Goal: Check status: Check status

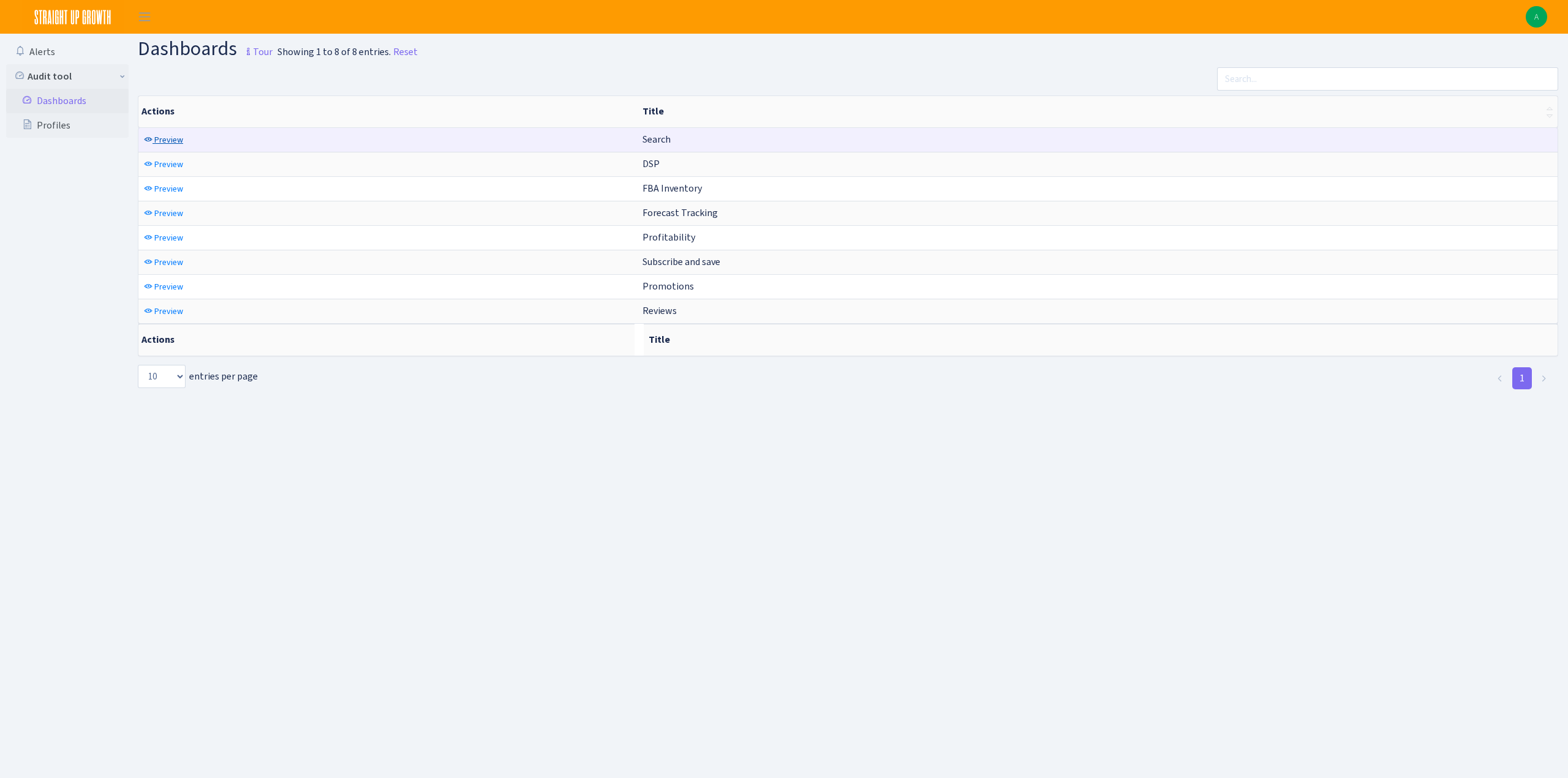
click at [166, 142] on span "Preview" at bounding box center [169, 140] width 29 height 12
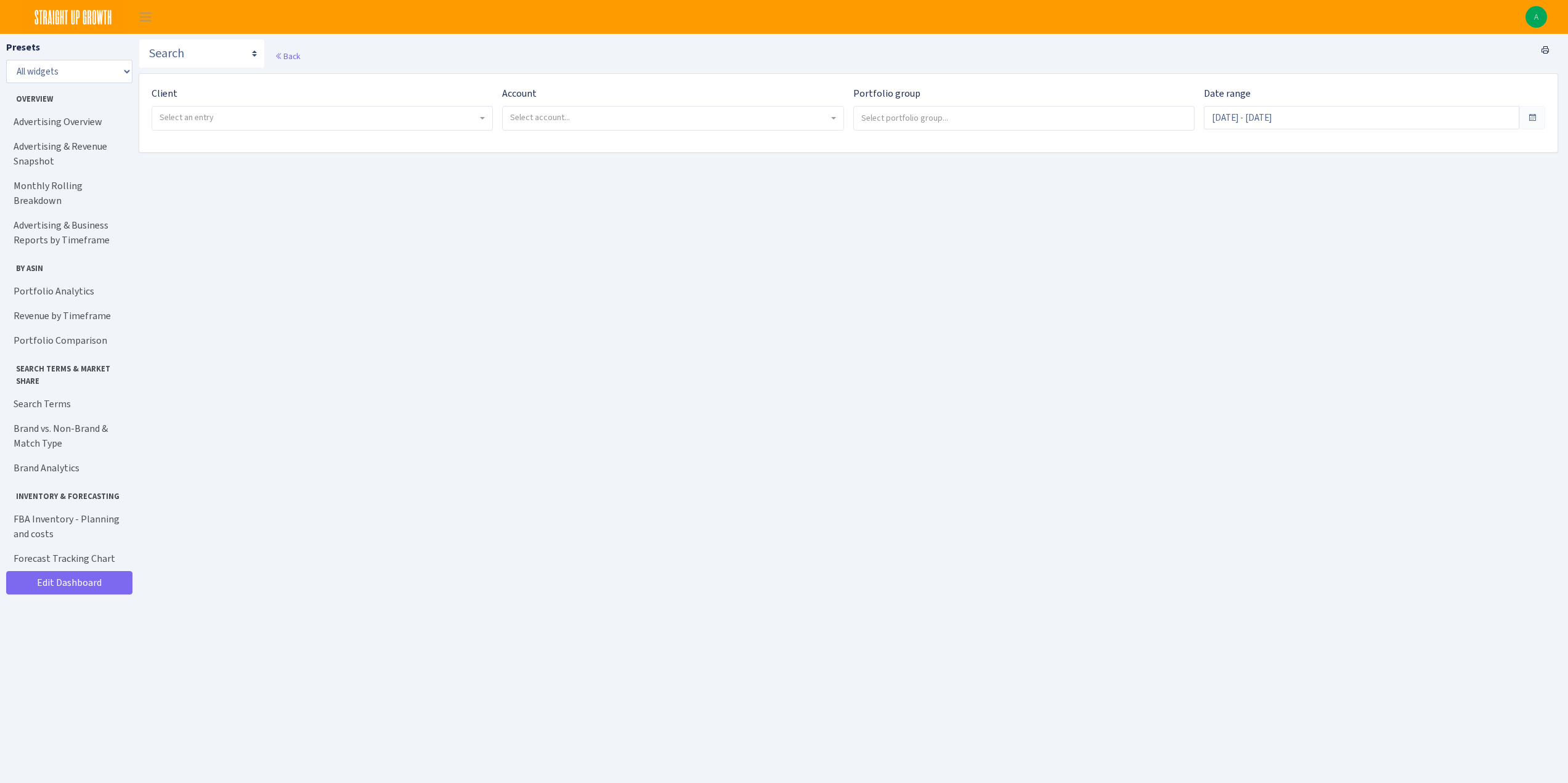
click at [356, 112] on span "Select an entry" at bounding box center [319, 118] width 318 height 12
select select "328"
select select
click at [608, 119] on span "Select account..." at bounding box center [669, 118] width 318 height 12
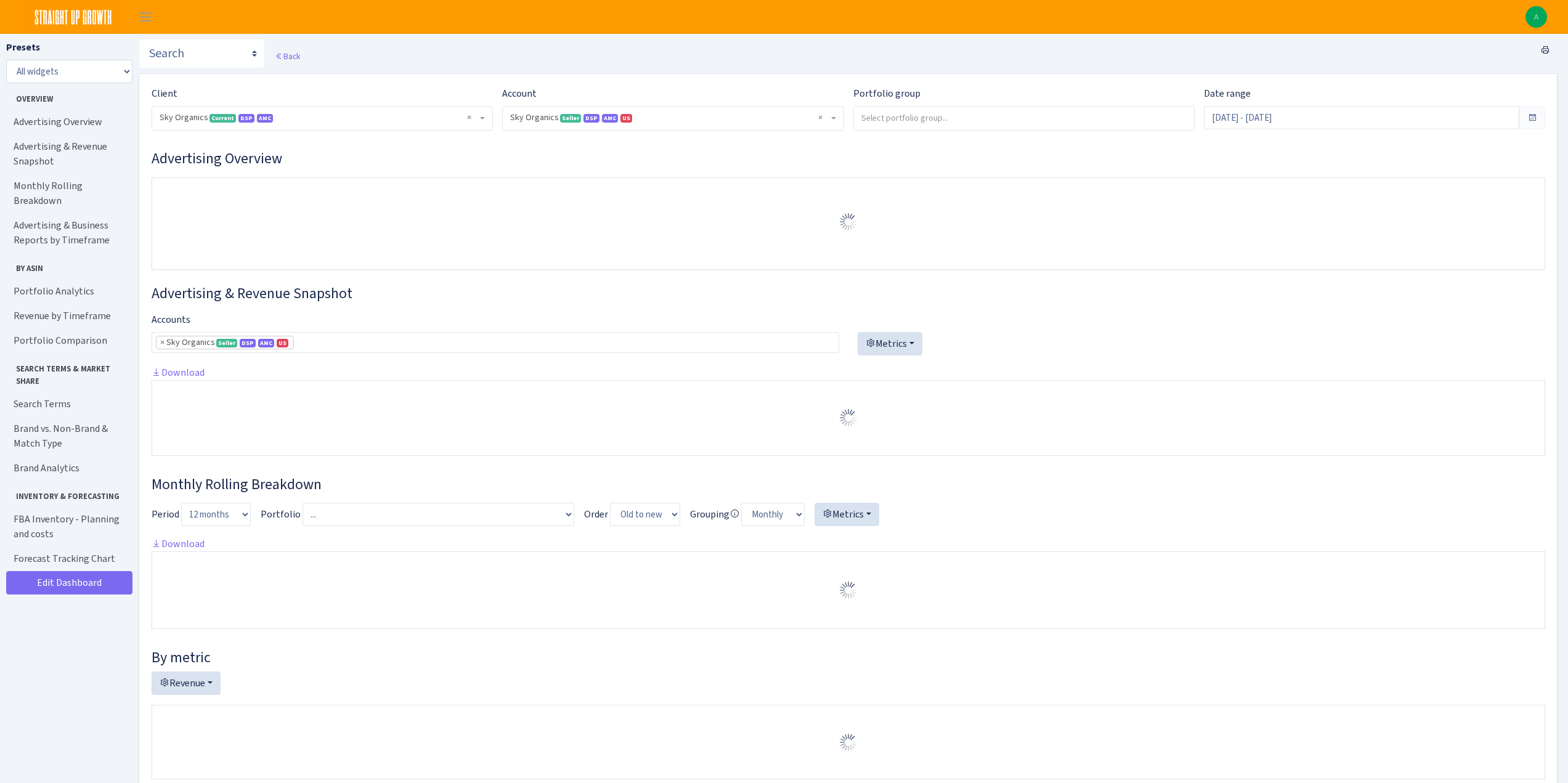
select select "[CREDIT_CARD_NUMBER]"
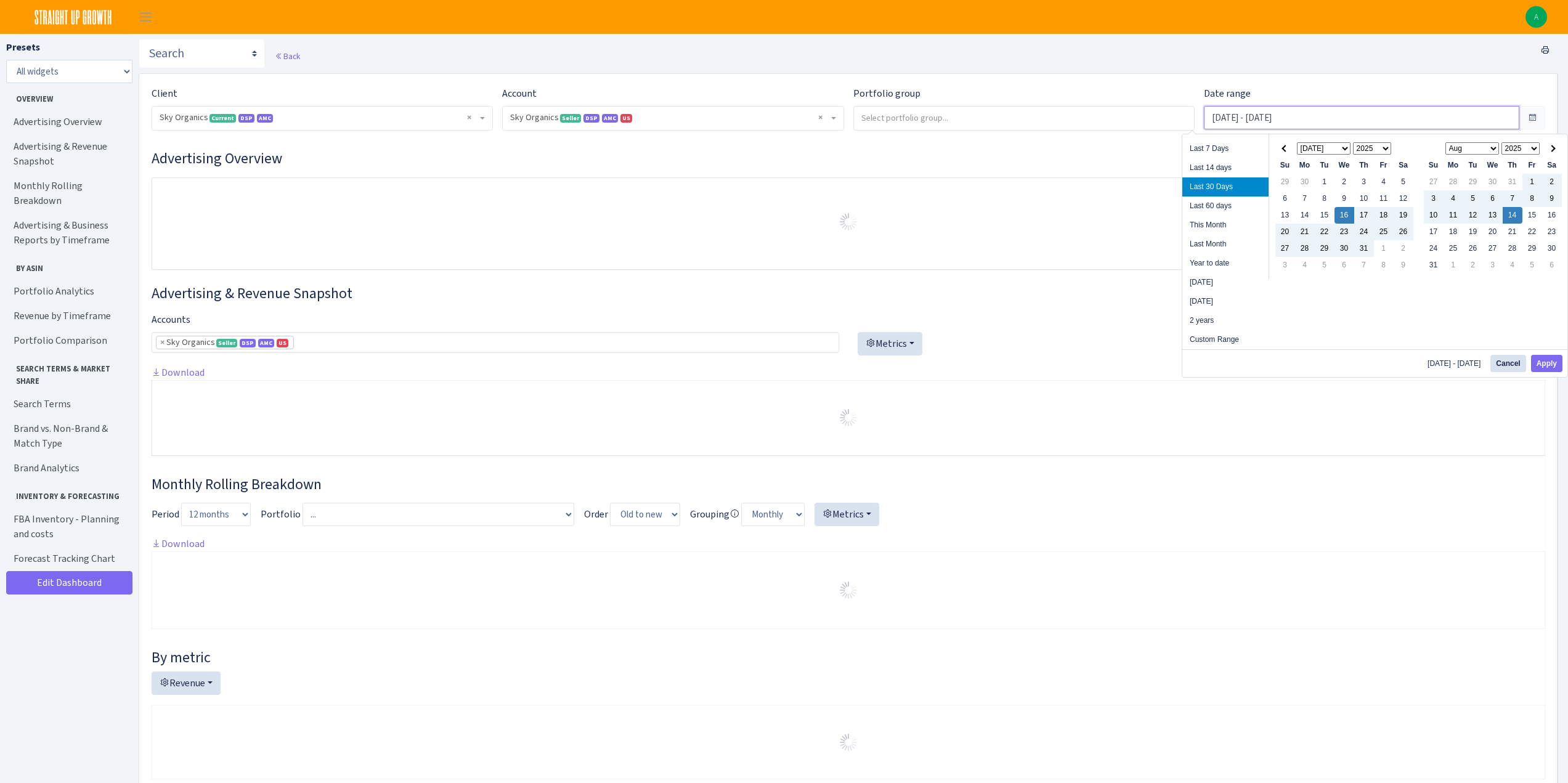
click at [1255, 120] on input "Jul 16, 2025 - Aug 14, 2025" at bounding box center [1361, 117] width 315 height 23
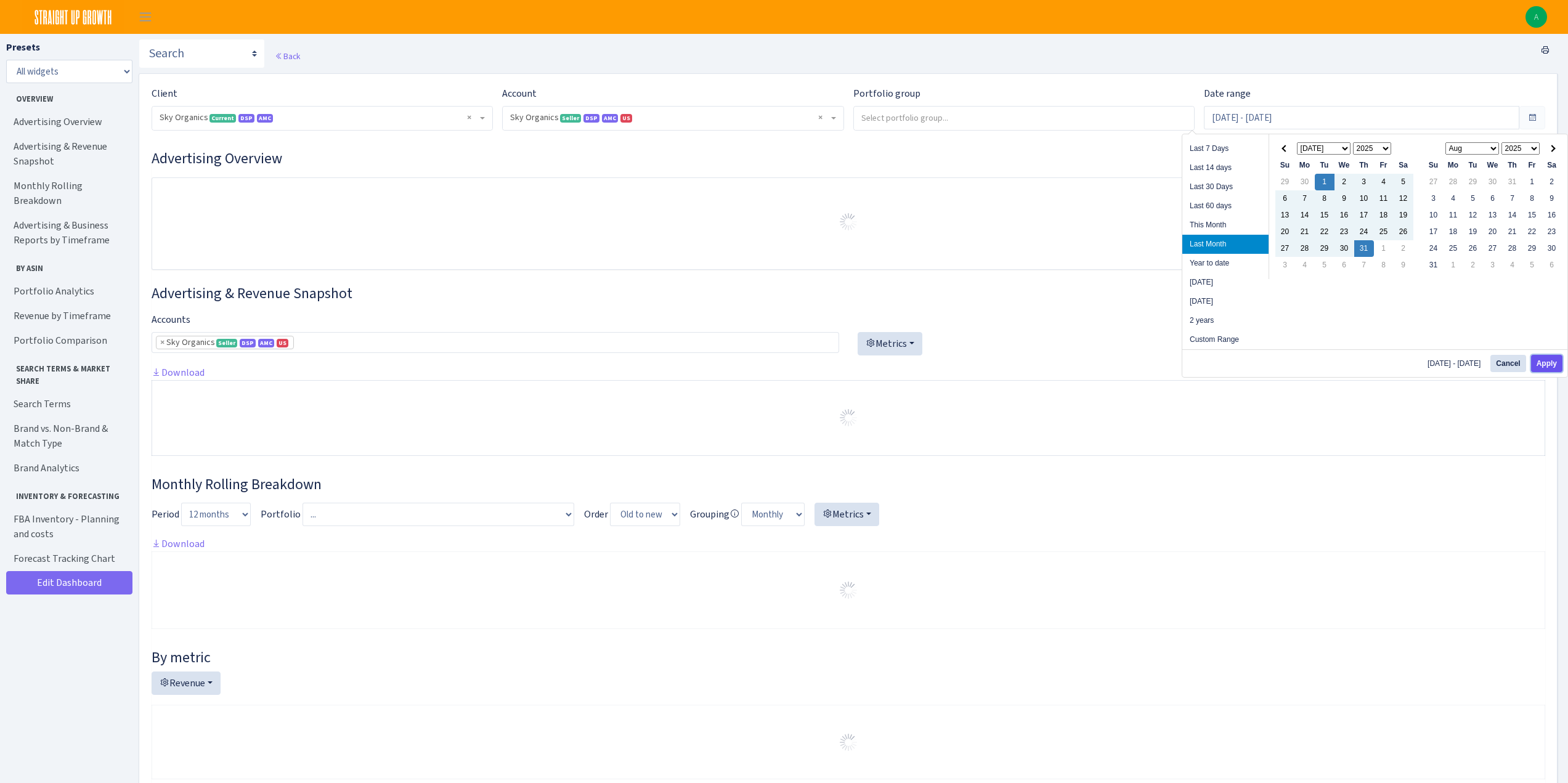
click at [1539, 361] on button "Apply" at bounding box center [1547, 364] width 32 height 17
type input "Jul 1, 2025 - Jul 31, 2025"
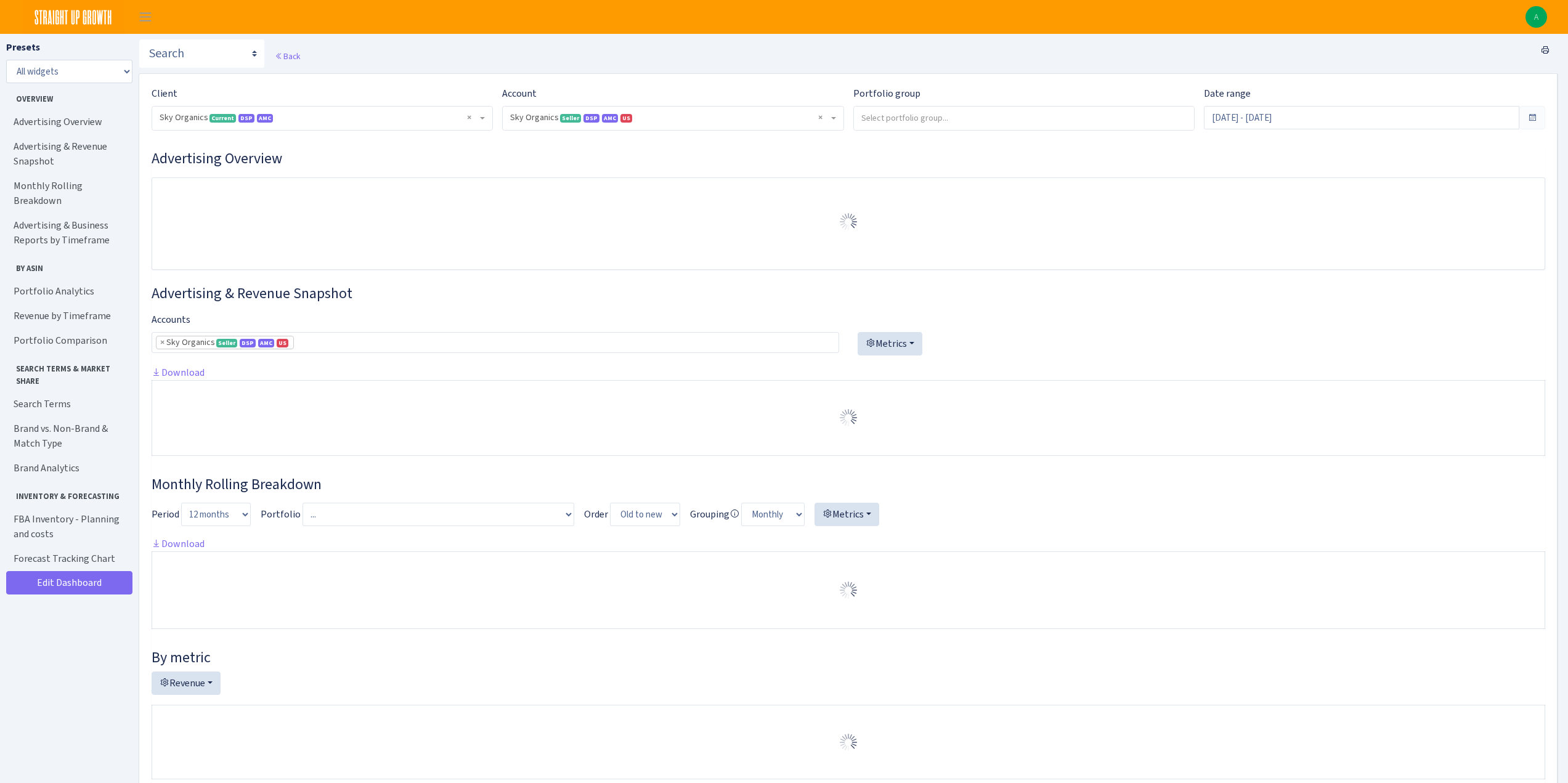
select select "[CREDIT_CARD_NUMBER]"
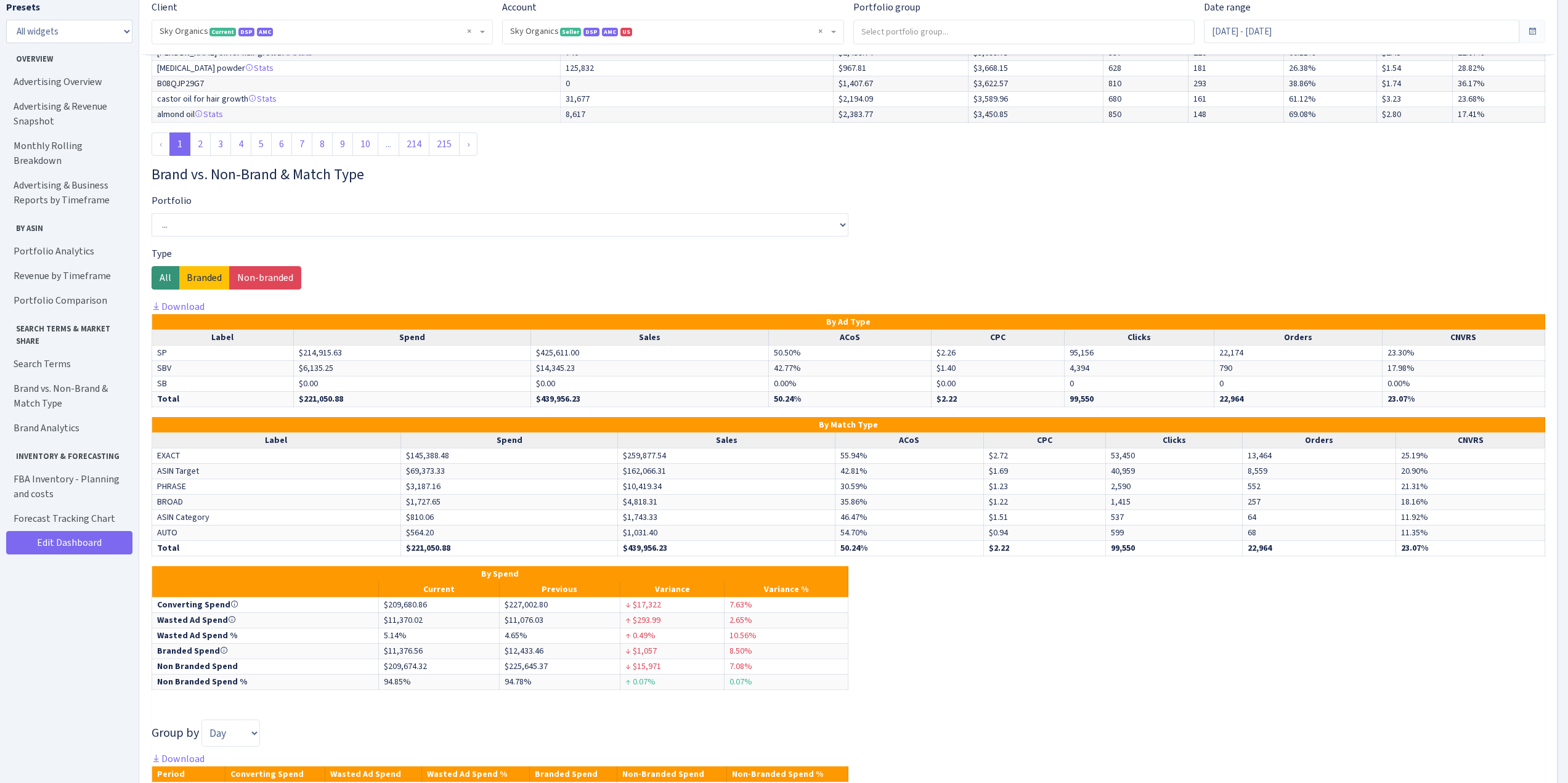
scroll to position [5088, 0]
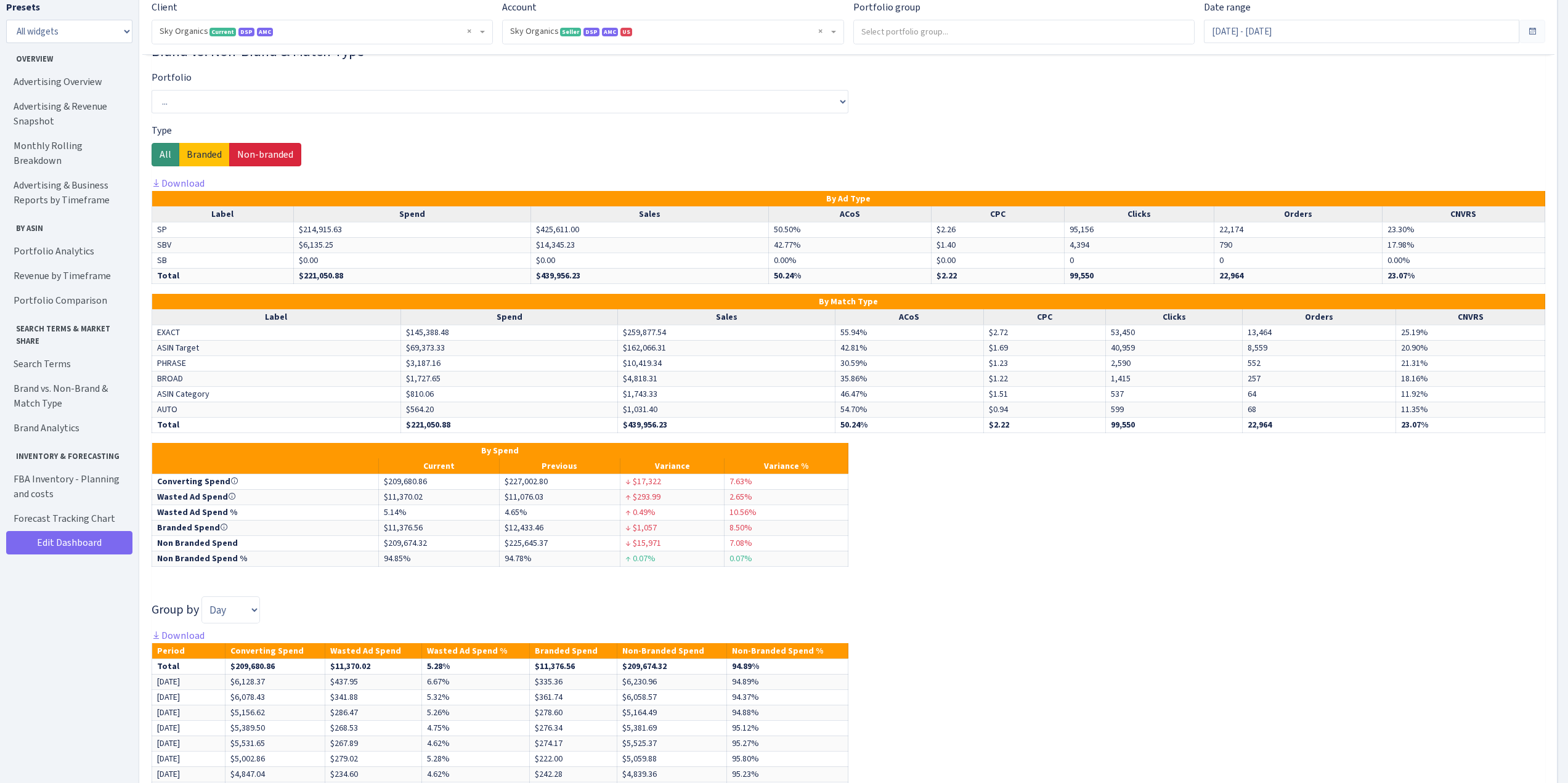
click at [275, 151] on label "Non-branded" at bounding box center [266, 154] width 72 height 23
click at [245, 151] on input "Non-branded" at bounding box center [241, 150] width 8 height 8
radio input "true"
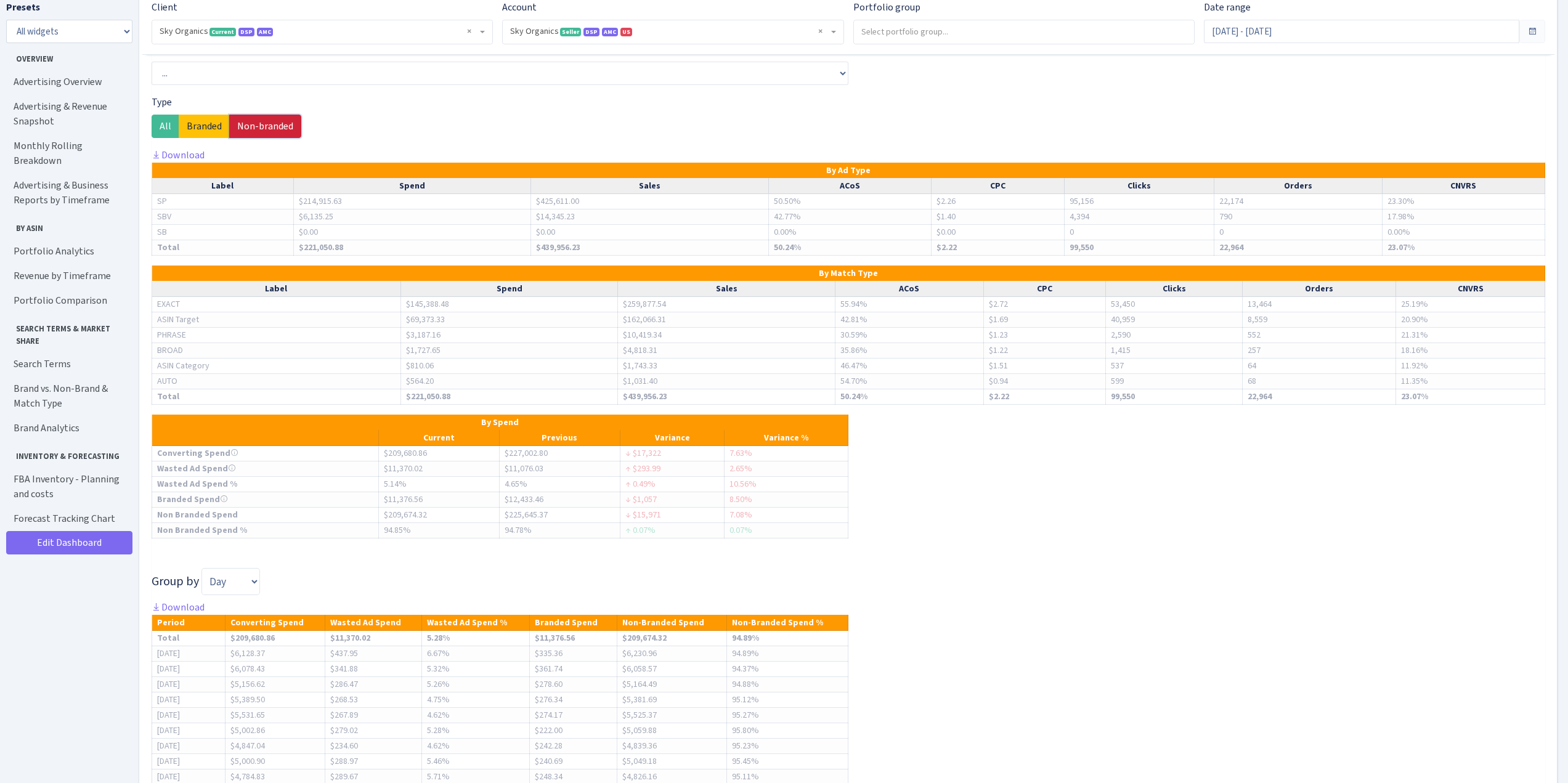
scroll to position [6320, 0]
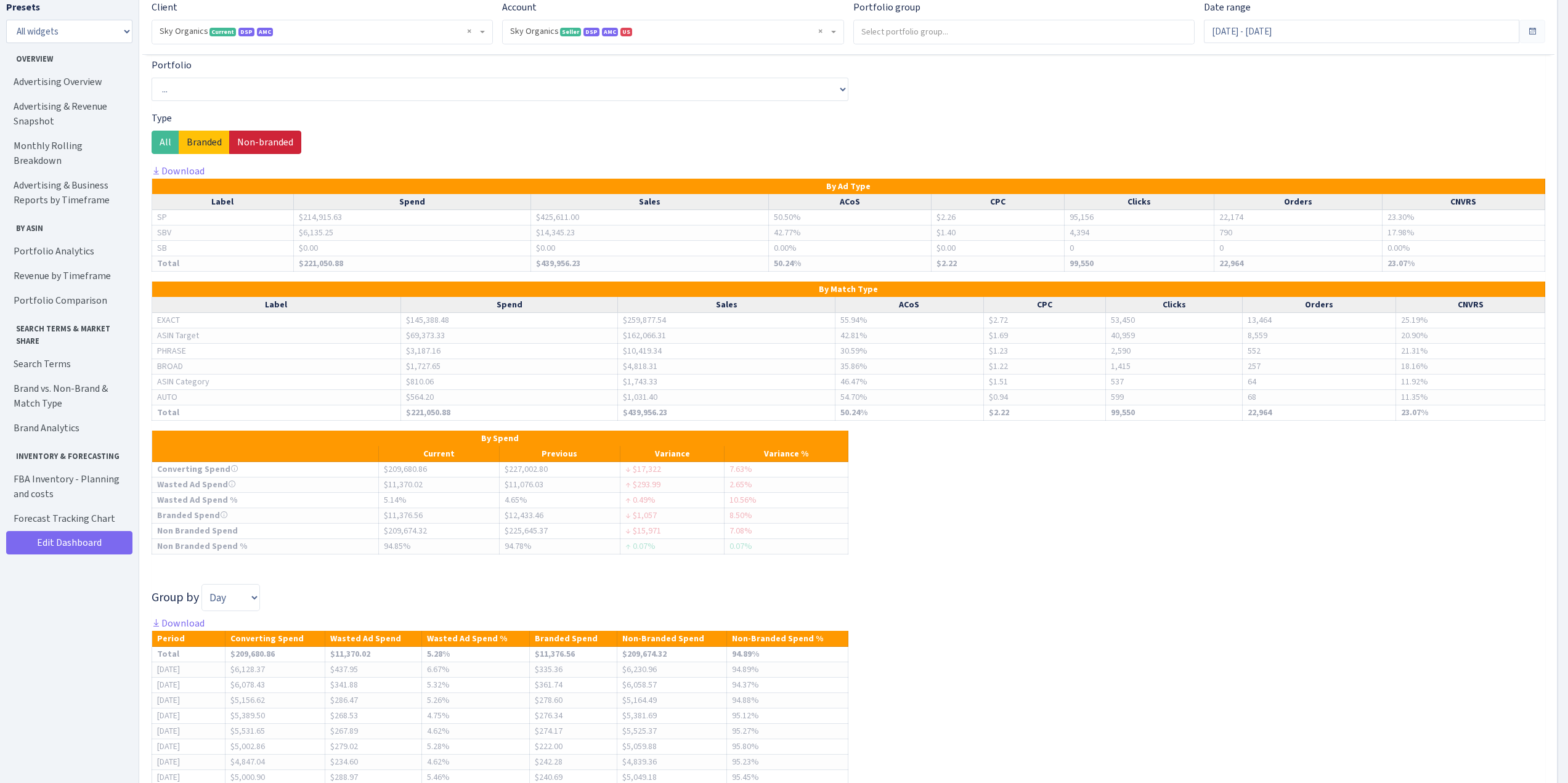
click at [269, 144] on label "Non-branded" at bounding box center [266, 142] width 72 height 23
click at [245, 143] on input "Non-branded" at bounding box center [241, 138] width 8 height 8
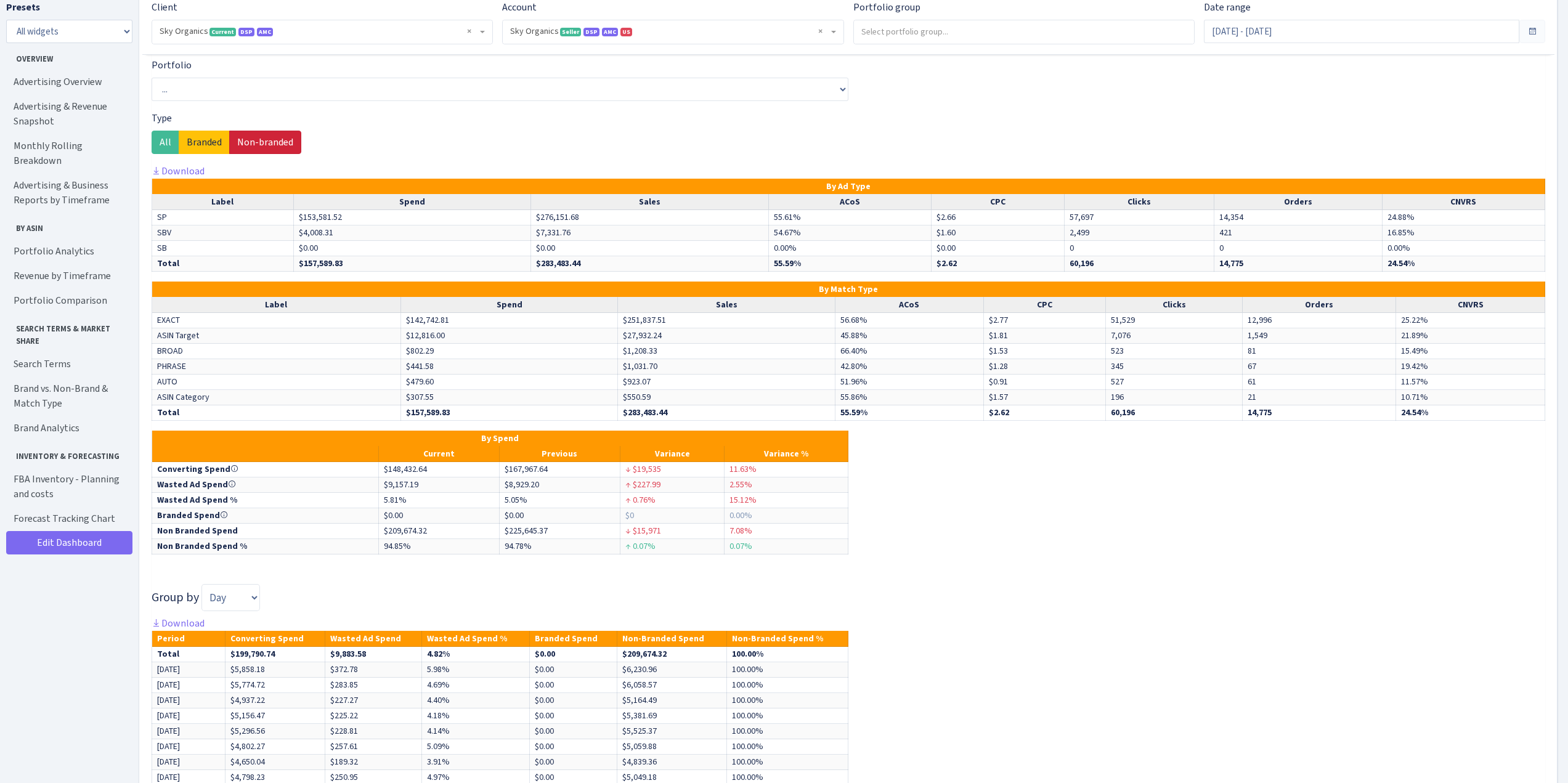
click at [255, 144] on label "Non-branded" at bounding box center [266, 142] width 72 height 23
click at [245, 143] on input "Non-branded" at bounding box center [241, 138] width 8 height 8
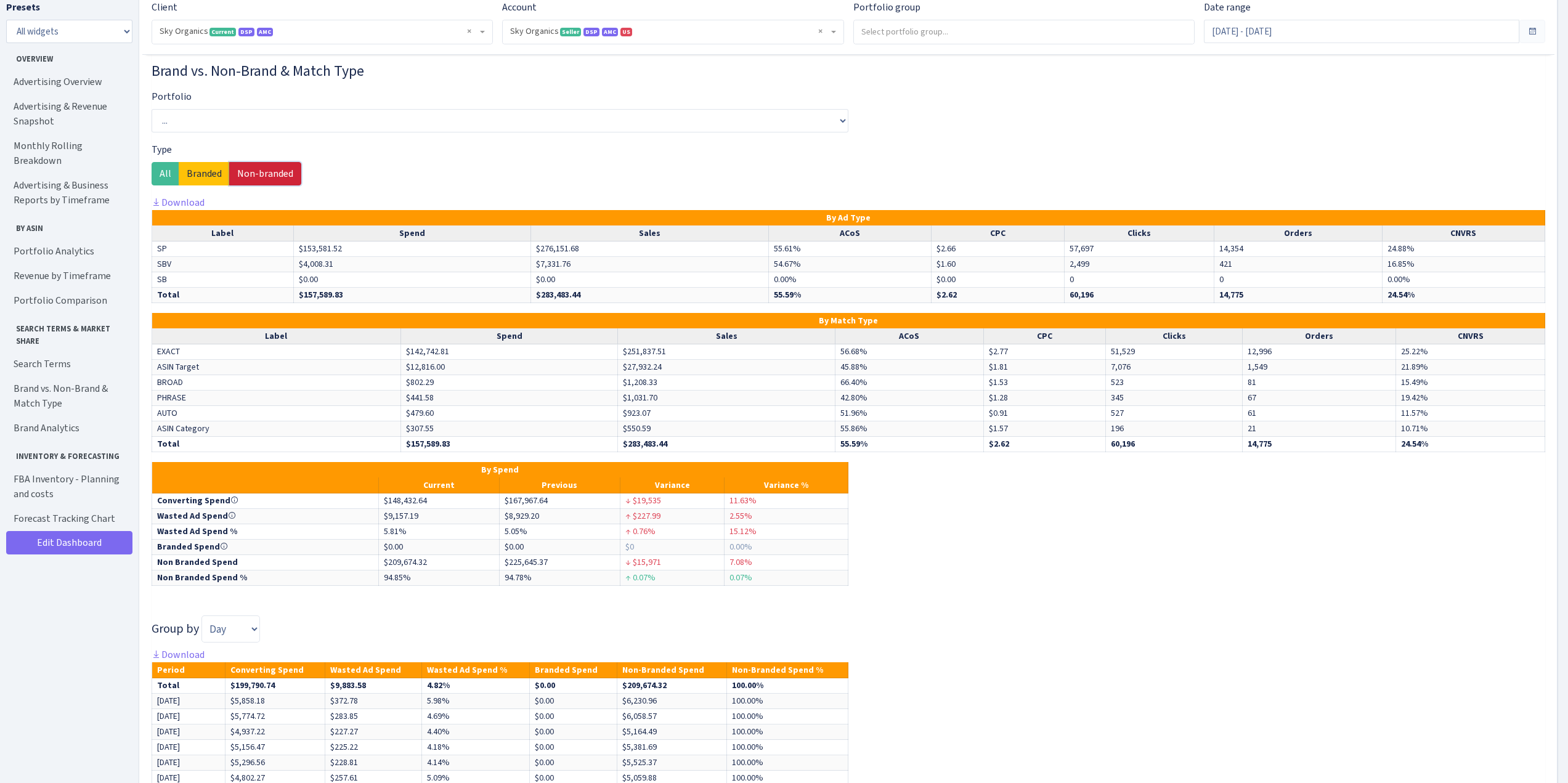
scroll to position [6259, 0]
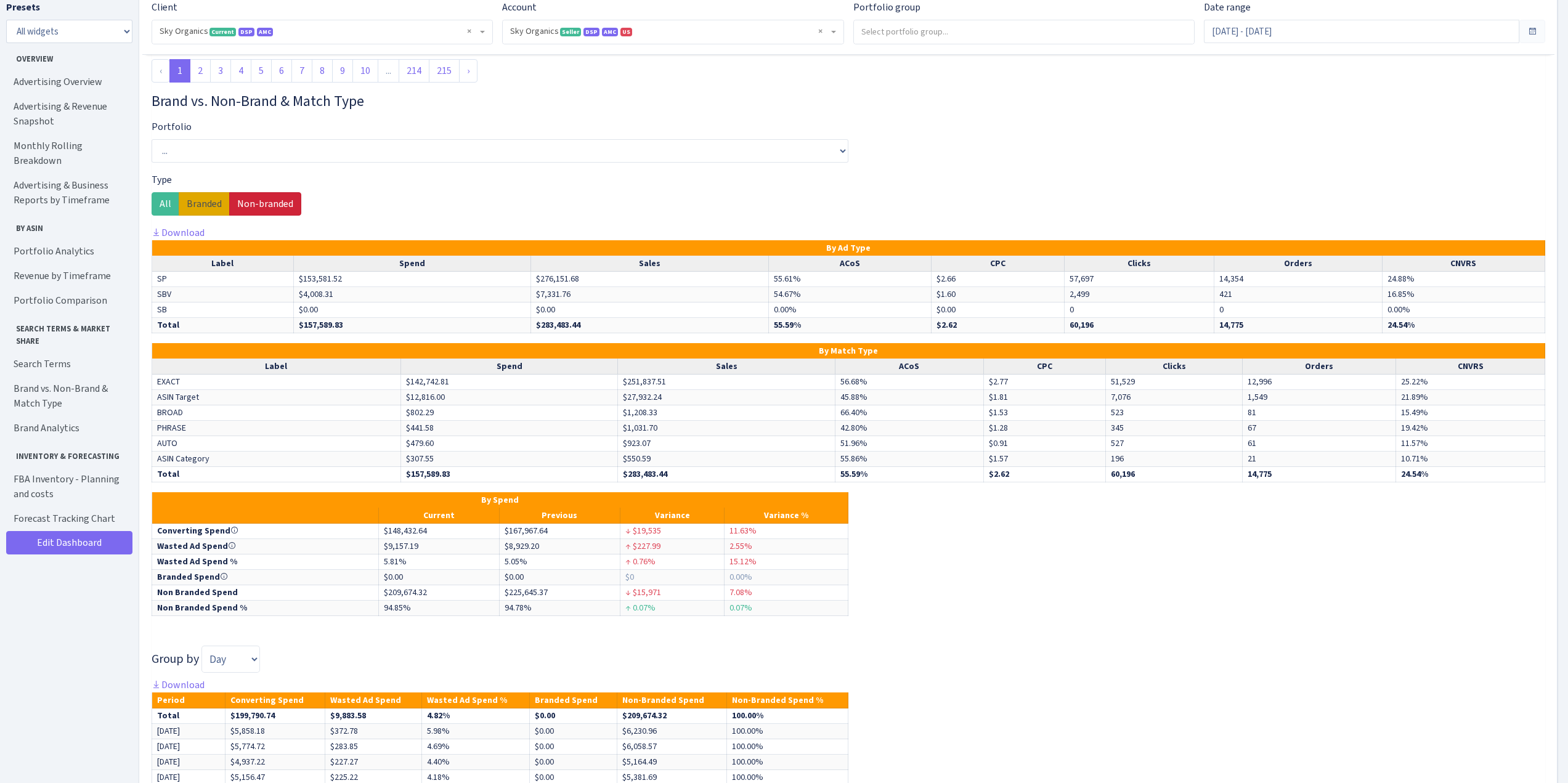
click at [205, 199] on label "Branded" at bounding box center [204, 204] width 51 height 23
click at [194, 199] on input "Branded" at bounding box center [190, 200] width 8 height 8
radio input "true"
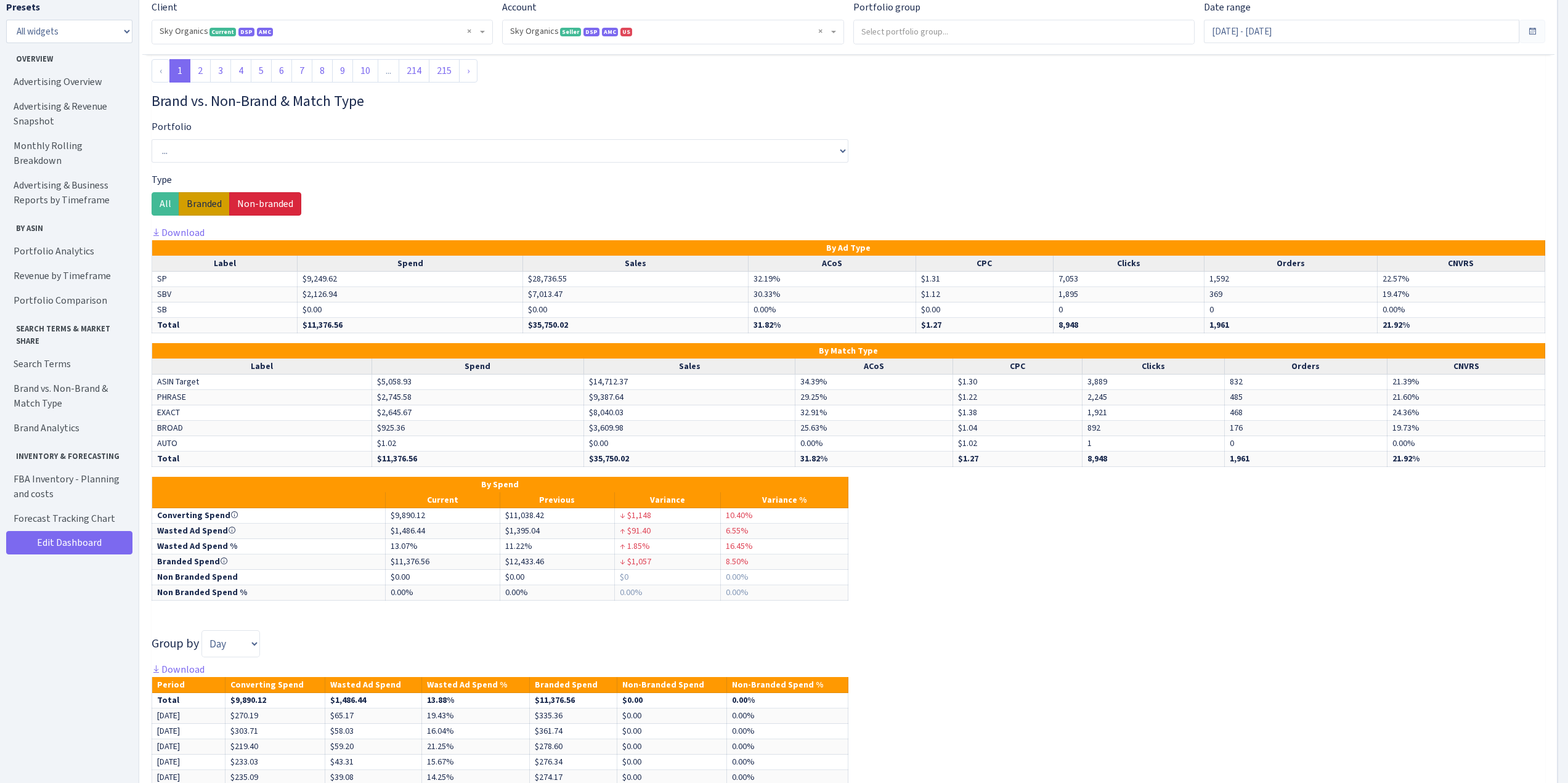
click at [255, 208] on label "Non-branded" at bounding box center [266, 204] width 72 height 23
click at [245, 205] on input "Non-branded" at bounding box center [241, 200] width 8 height 8
radio input "true"
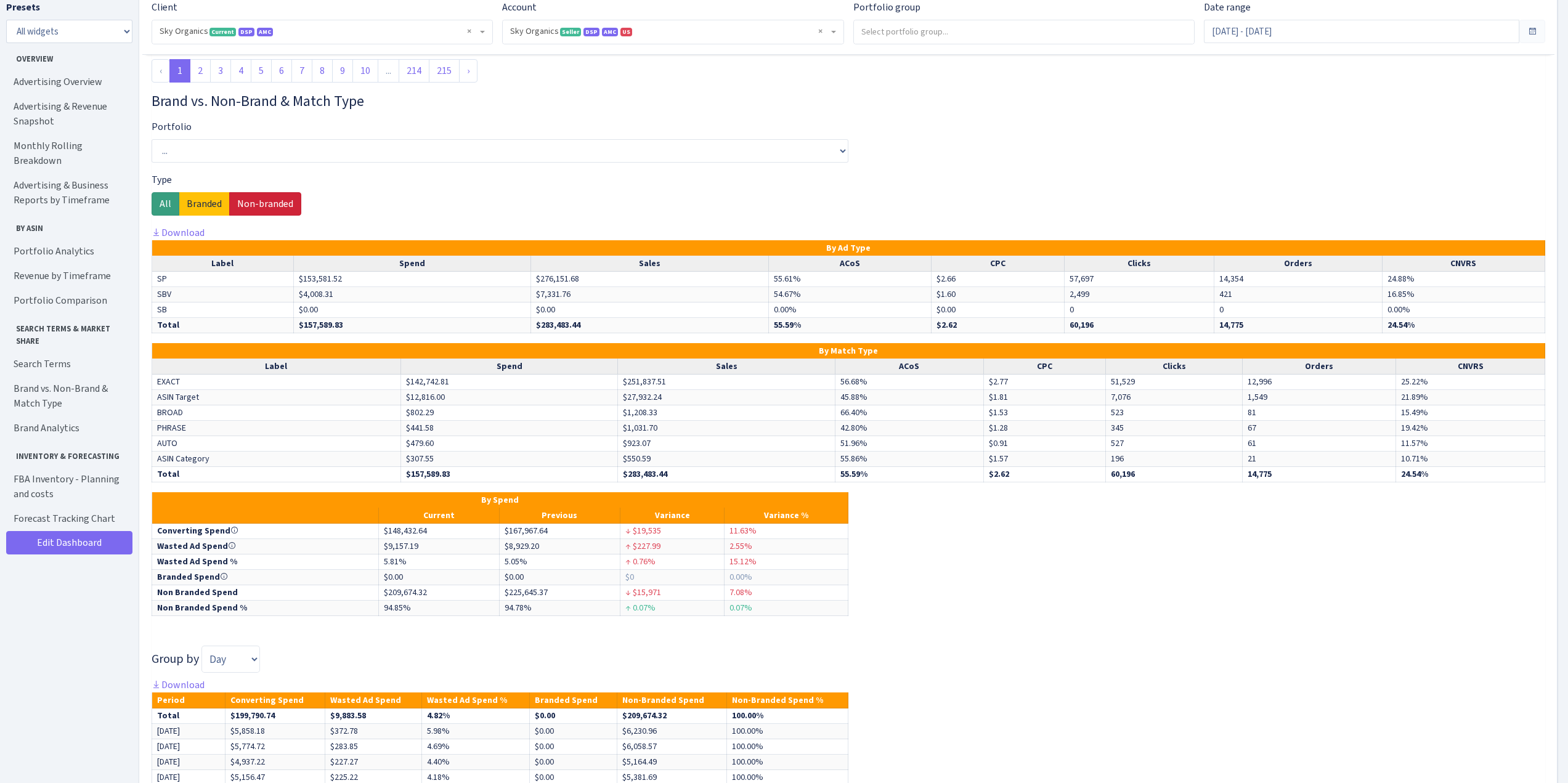
click at [157, 205] on label "All" at bounding box center [165, 204] width 28 height 23
click at [160, 205] on input "All" at bounding box center [163, 200] width 8 height 8
radio input "true"
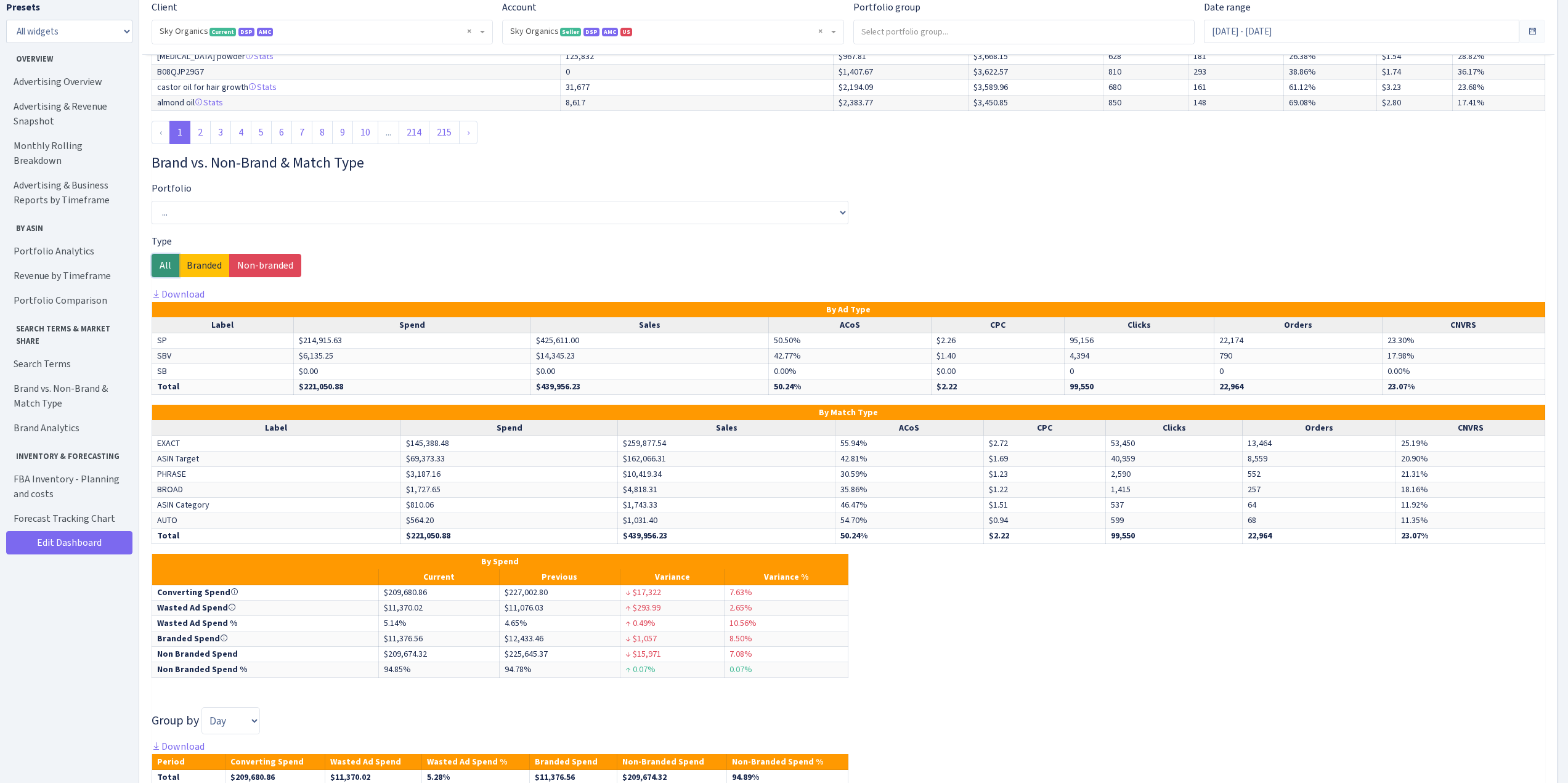
scroll to position [6177, 0]
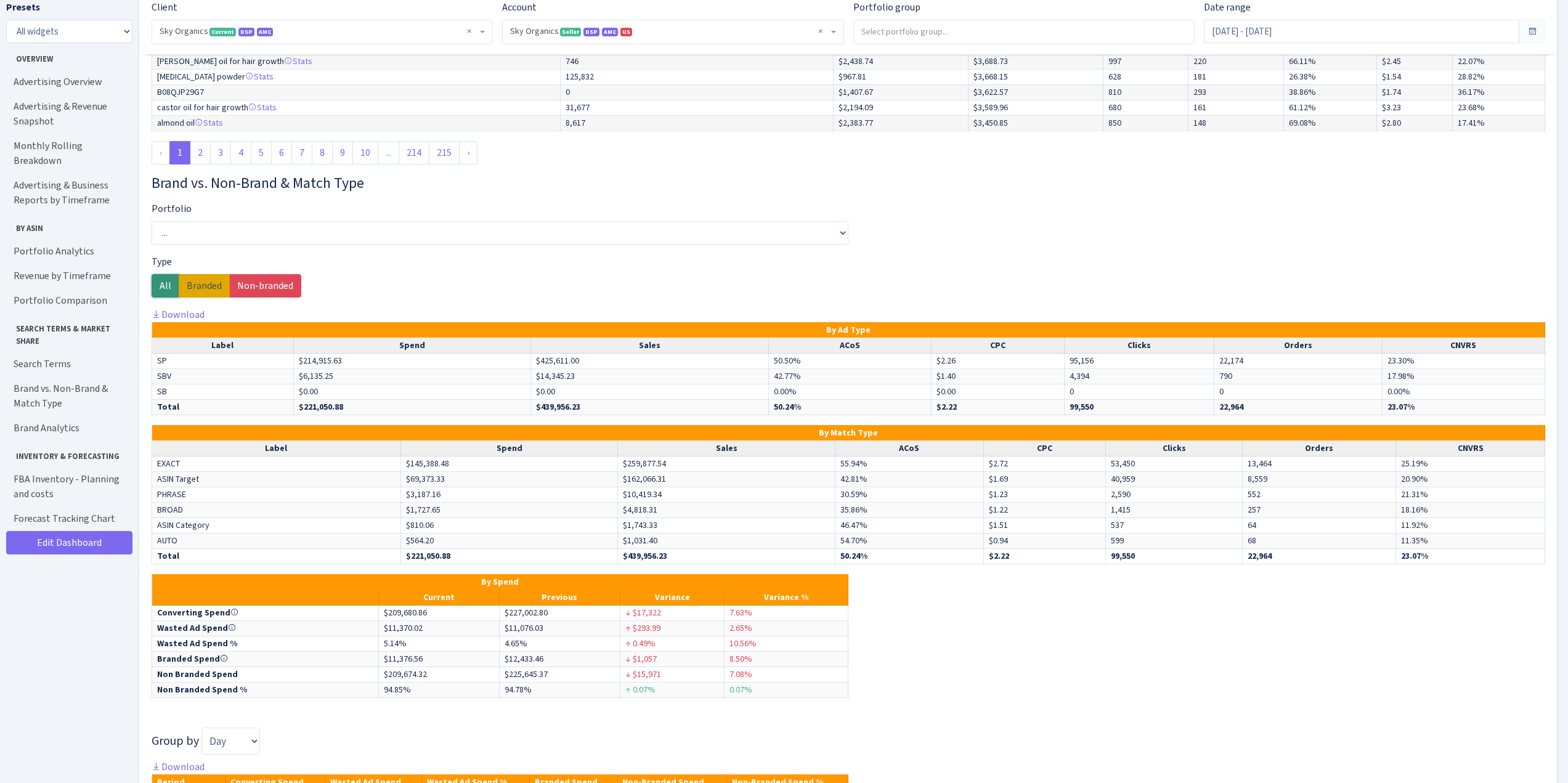
click at [193, 289] on label "Branded" at bounding box center [204, 285] width 51 height 23
click at [193, 286] on input "Branded" at bounding box center [190, 282] width 8 height 8
radio input "true"
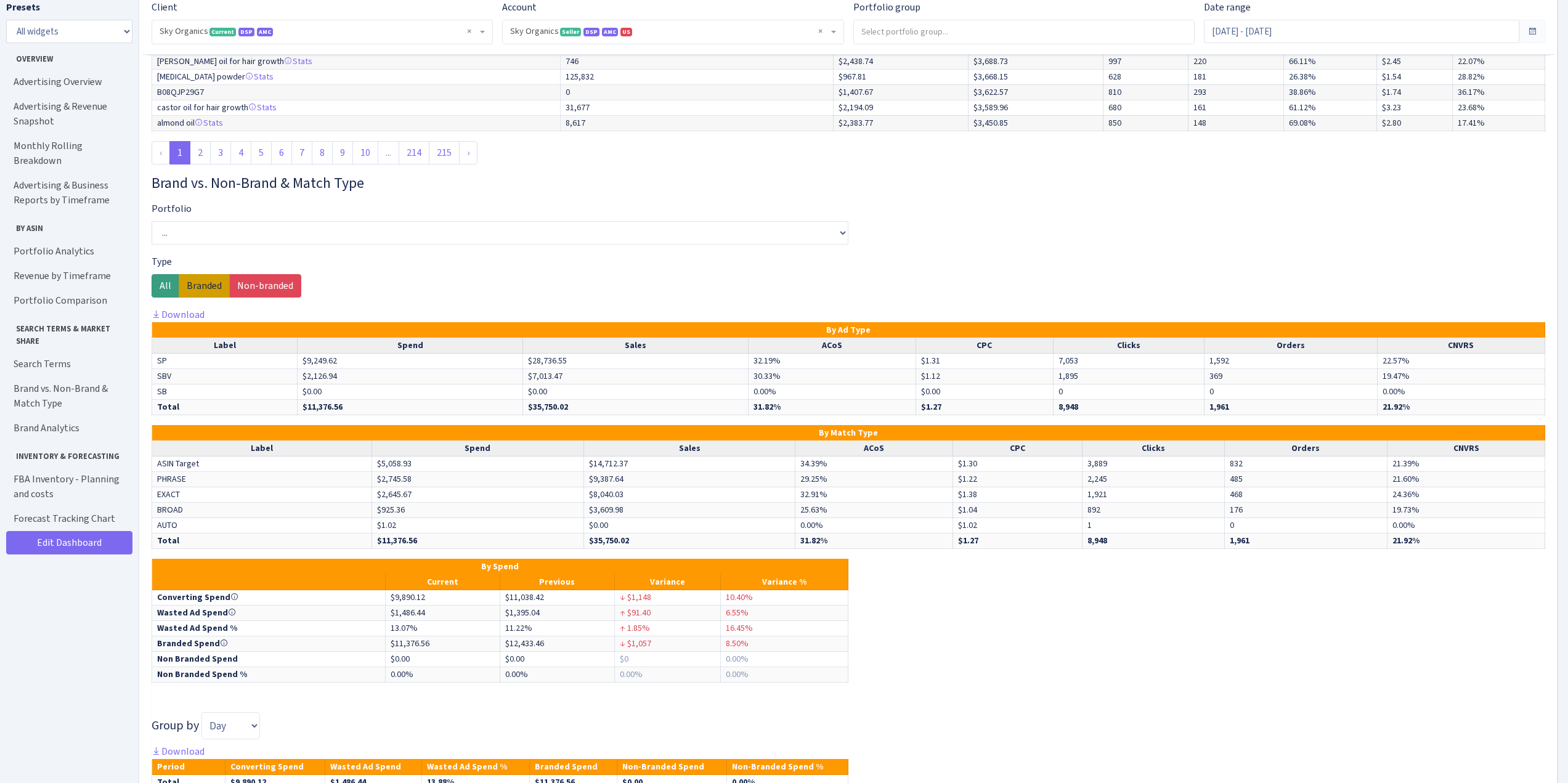
click at [159, 286] on label "All" at bounding box center [165, 285] width 28 height 23
click at [160, 286] on input "All" at bounding box center [163, 282] width 8 height 8
radio input "true"
